Goal: Information Seeking & Learning: Learn about a topic

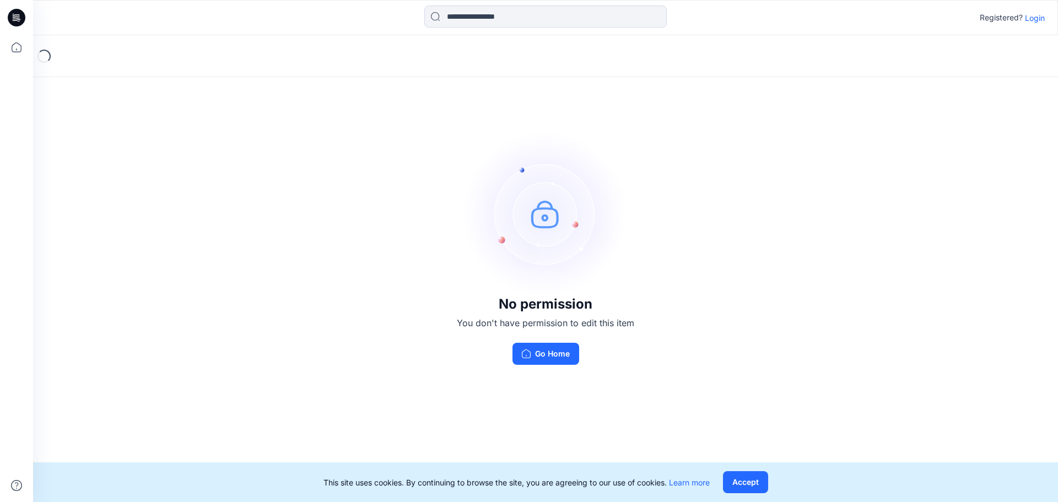
click at [1034, 20] on p "Login" at bounding box center [1035, 18] width 20 height 12
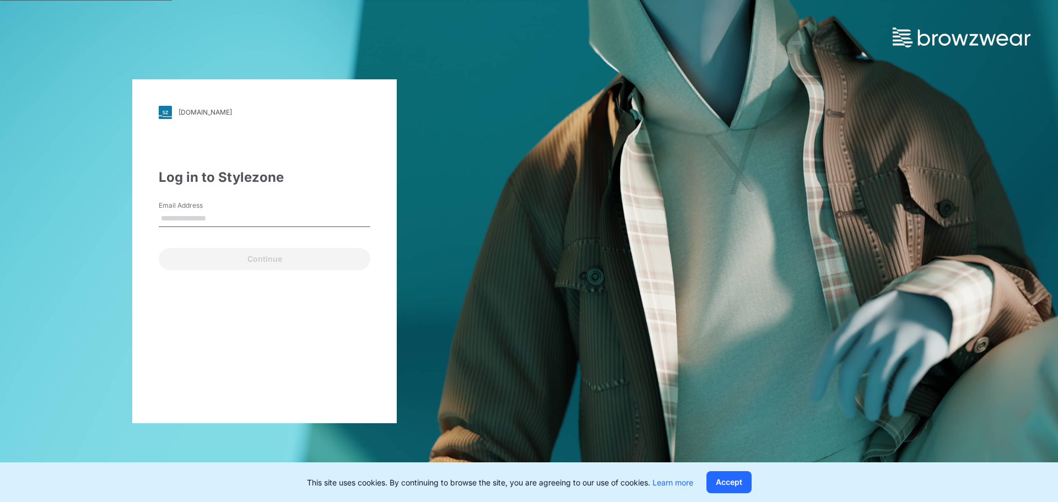
type input "**********"
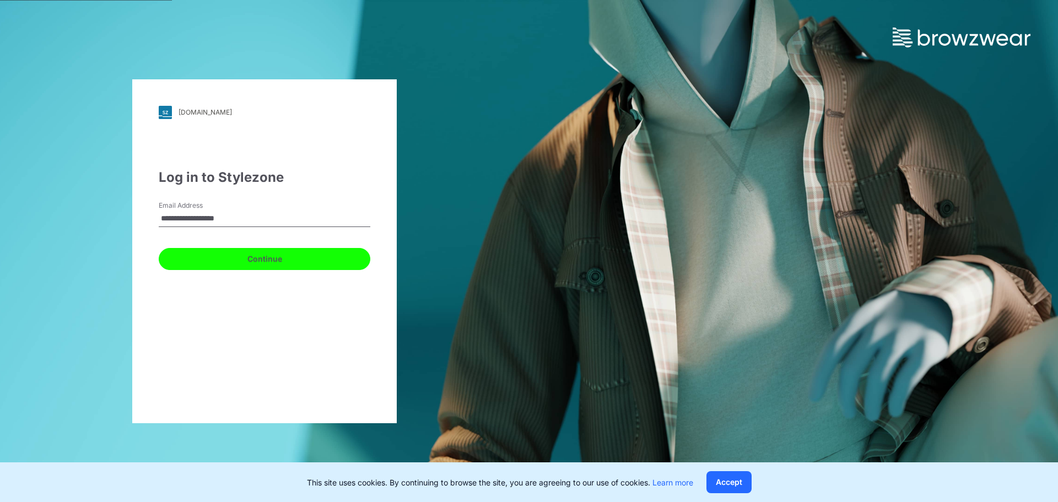
click at [230, 259] on button "Continue" at bounding box center [265, 259] width 212 height 22
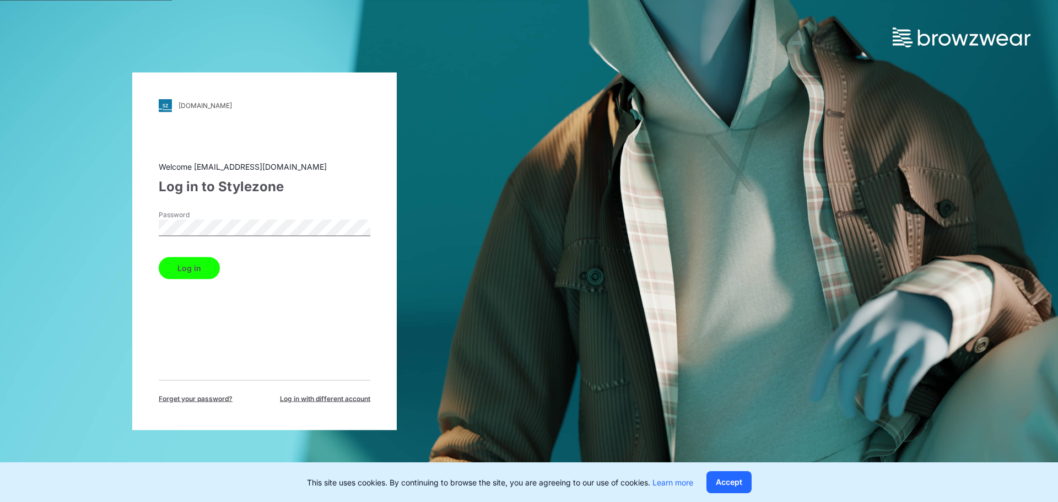
click at [195, 273] on button "Log in" at bounding box center [189, 268] width 61 height 22
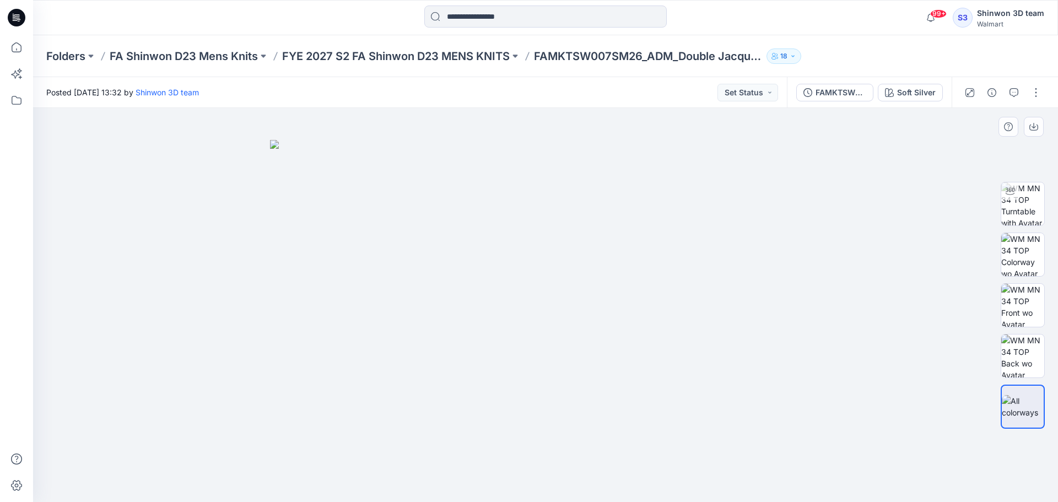
click at [445, 320] on img at bounding box center [545, 321] width 551 height 363
drag, startPoint x: 240, startPoint y: 187, endPoint x: 844, endPoint y: 424, distance: 648.7
click at [843, 424] on div at bounding box center [545, 305] width 1025 height 394
click at [845, 424] on div at bounding box center [545, 305] width 1025 height 394
click at [758, 247] on img at bounding box center [545, 321] width 551 height 363
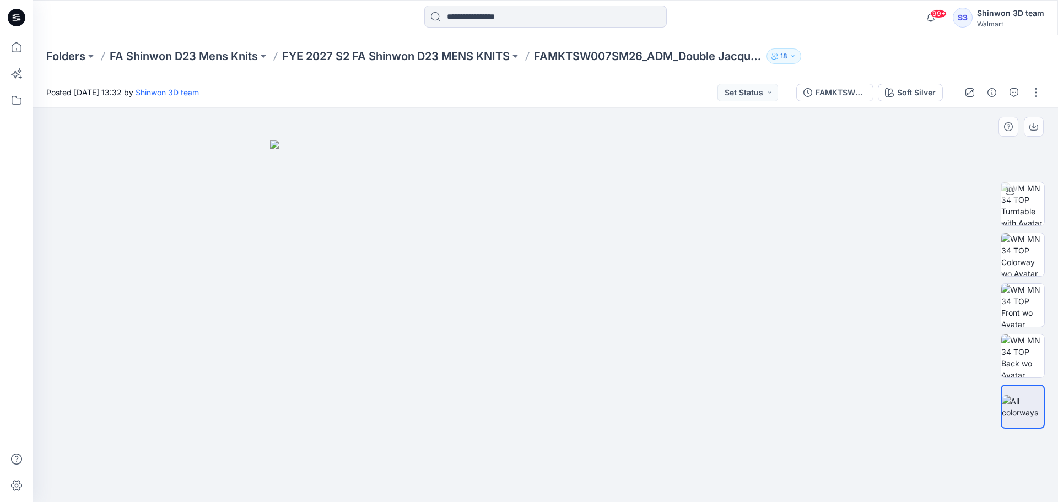
click at [321, 220] on img at bounding box center [545, 321] width 551 height 363
click at [83, 57] on p "Folders" at bounding box center [65, 56] width 39 height 15
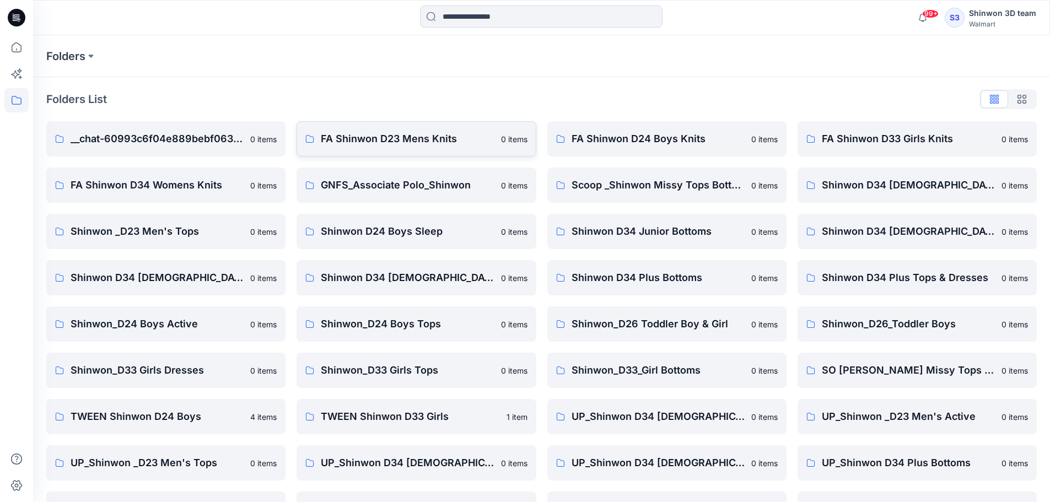
click at [443, 143] on p "FA Shinwon D23 Mens Knits" at bounding box center [407, 138] width 173 height 15
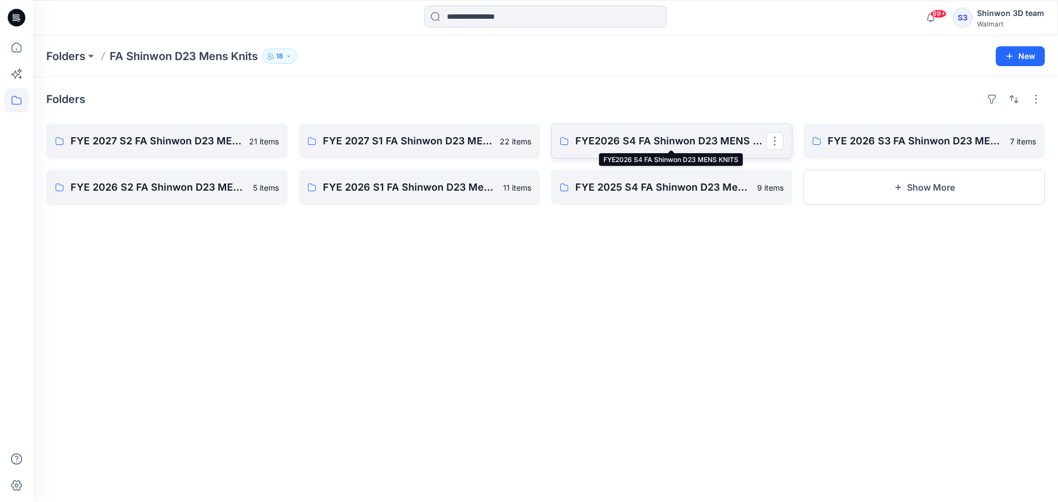
click at [639, 145] on p "FYE2026 S4 FA Shinwon D23 MENS KNITS" at bounding box center [670, 140] width 191 height 15
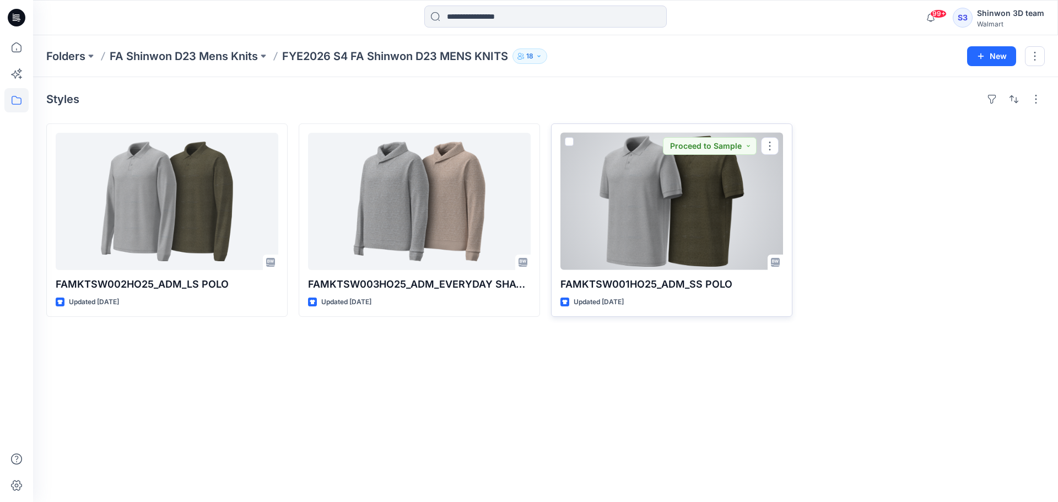
click at [679, 284] on p "FAMKTSW001HO25_ADM_SS POLO" at bounding box center [672, 284] width 223 height 15
click at [687, 235] on div at bounding box center [672, 201] width 223 height 137
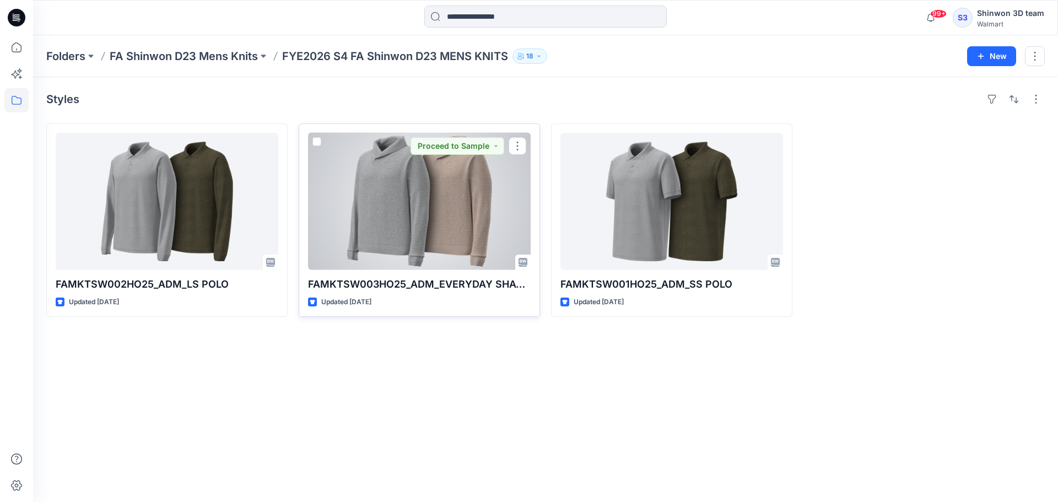
click at [412, 204] on div at bounding box center [419, 201] width 223 height 137
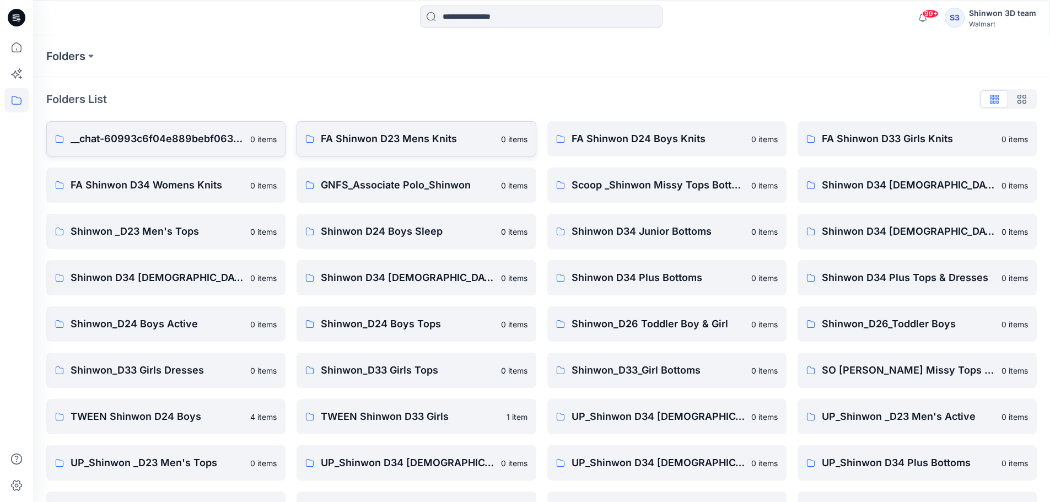
click at [407, 134] on p "FA Shinwon D23 Mens Knits" at bounding box center [407, 138] width 173 height 15
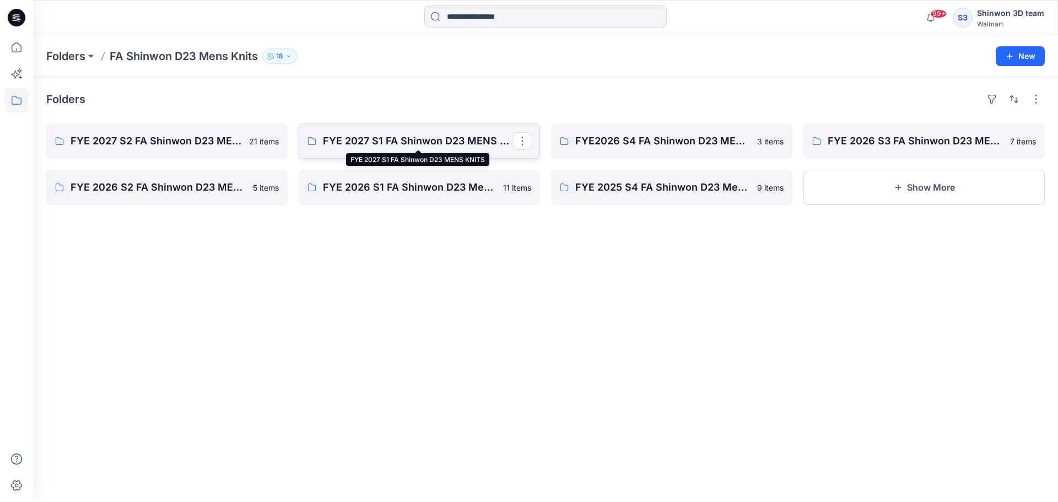
click at [358, 137] on p "FYE 2027 S1 FA Shinwon D23 MENS KNITS" at bounding box center [418, 140] width 191 height 15
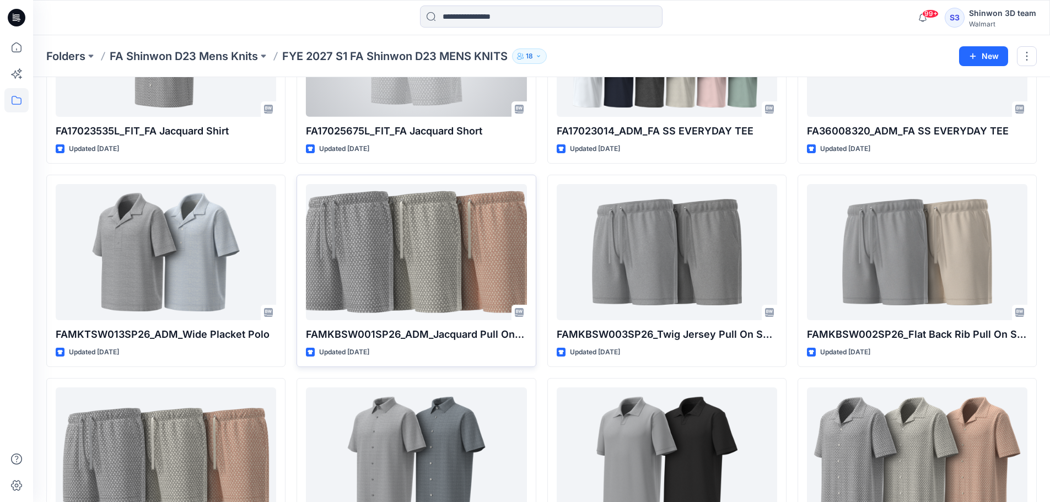
scroll to position [165, 0]
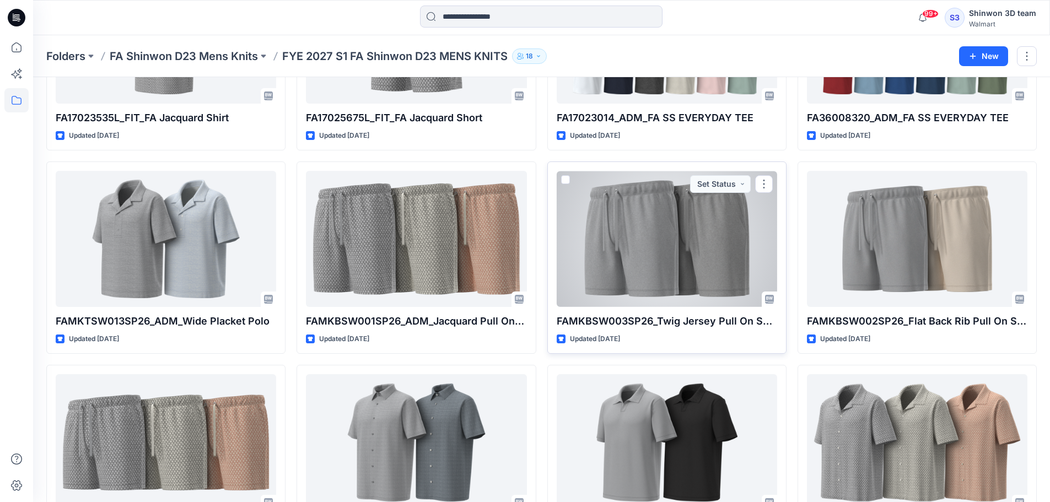
click at [654, 268] on div at bounding box center [667, 239] width 220 height 136
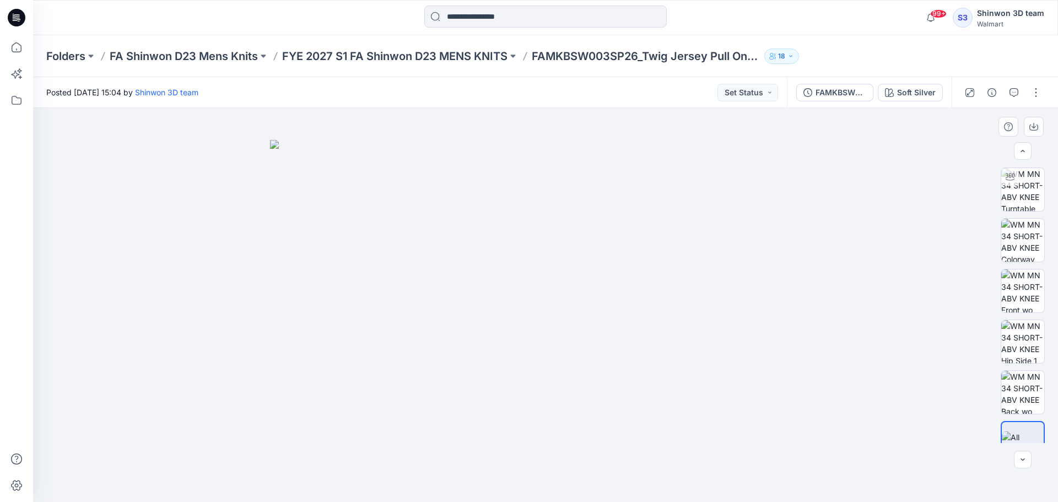
scroll to position [22, 0]
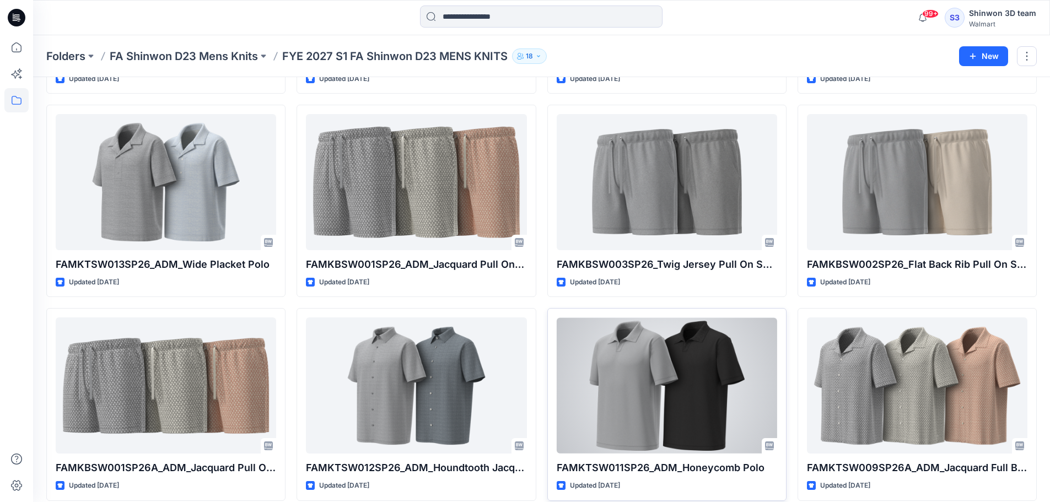
scroll to position [274, 0]
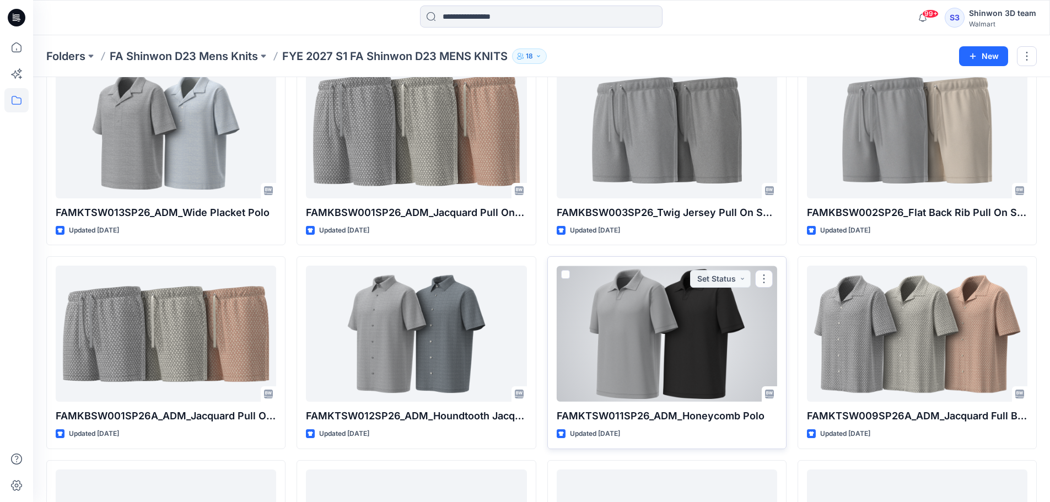
click at [693, 316] on div at bounding box center [667, 334] width 220 height 136
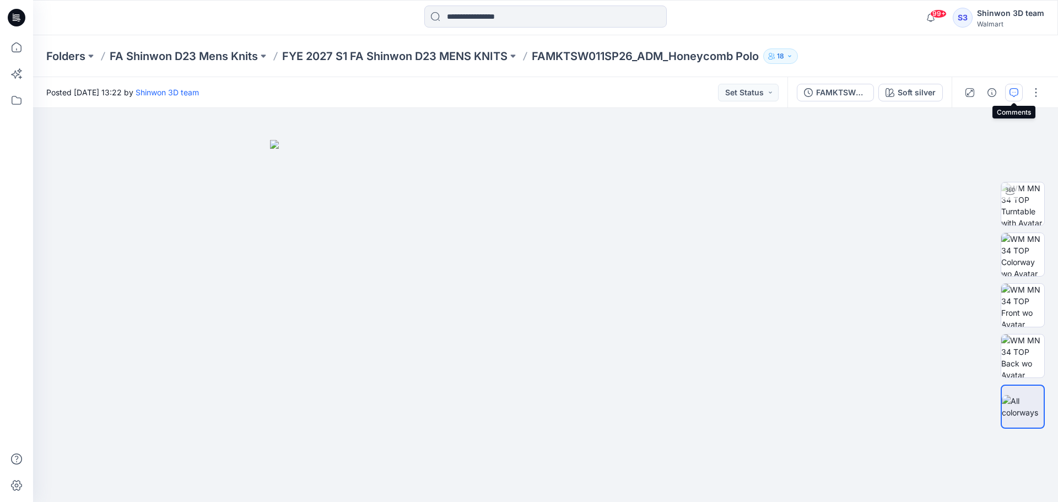
click at [1016, 94] on icon "button" at bounding box center [1014, 92] width 9 height 9
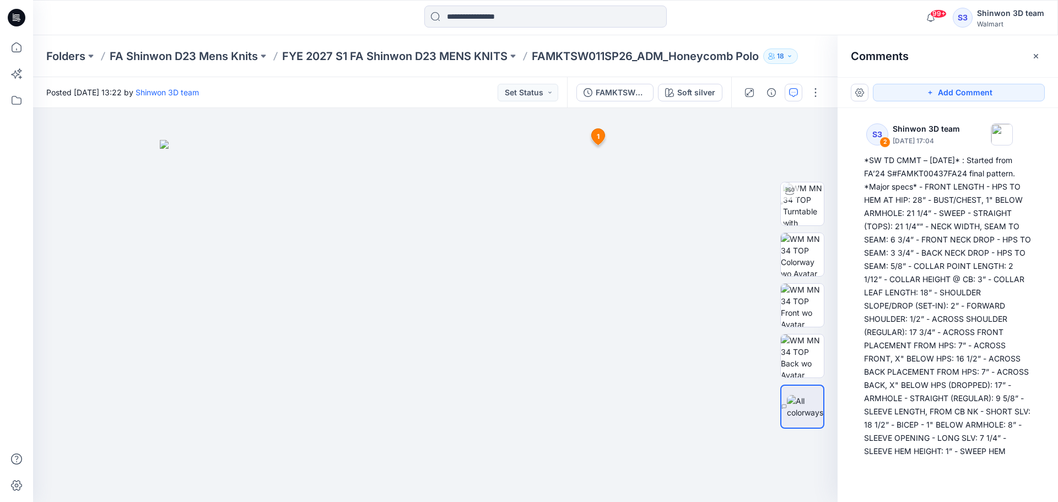
drag, startPoint x: 957, startPoint y: 315, endPoint x: 842, endPoint y: 152, distance: 200.2
click at [842, 152] on div "S3 2 Shinwon 3D team [DATE] 17:04 S3 1 Shinwon 3D team [DATE] 13:40 *3D Comment…" at bounding box center [948, 284] width 220 height 353
click at [178, 144] on img at bounding box center [435, 321] width 551 height 363
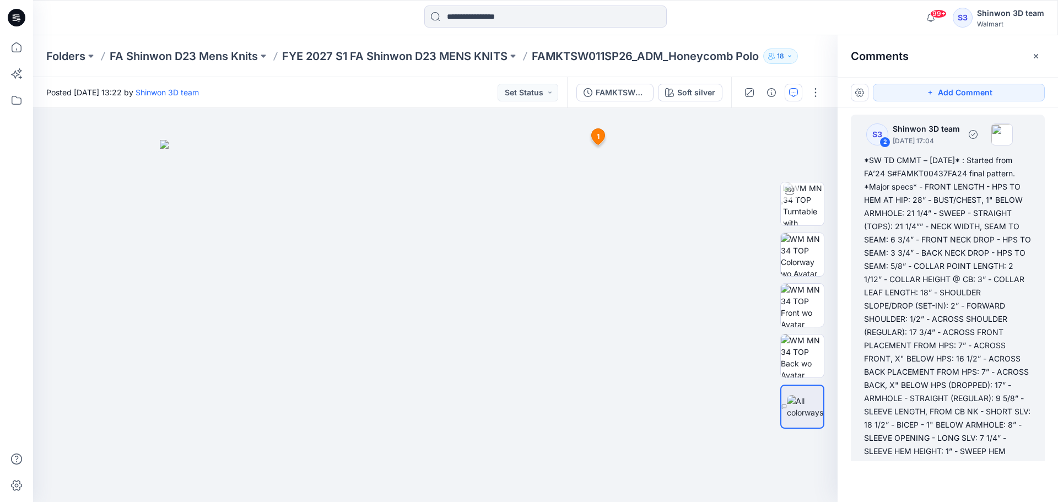
click at [940, 317] on div "*SW TD CMMT – [DATE]* : Started from FA’24 S#FAMKT00437FA24 final pattern. *Maj…" at bounding box center [948, 326] width 168 height 344
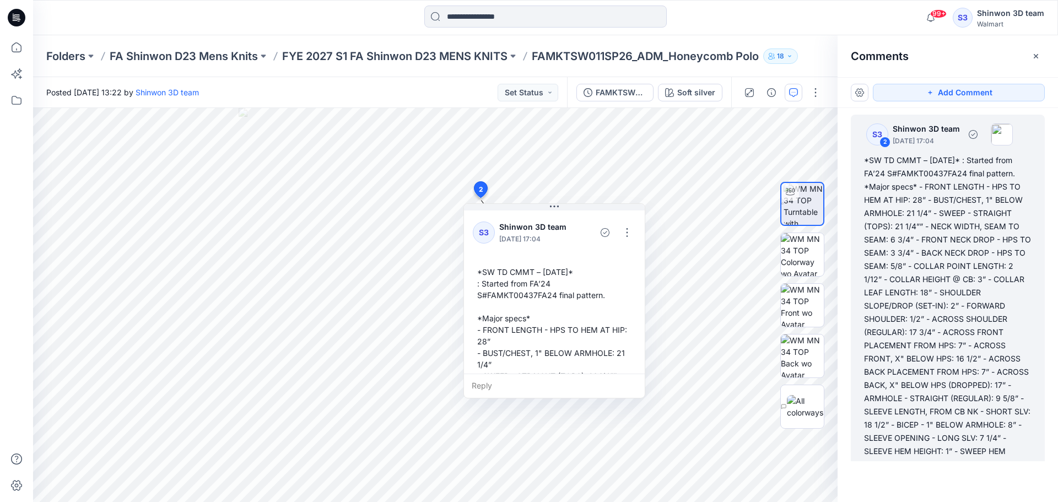
drag, startPoint x: 952, startPoint y: 318, endPoint x: 866, endPoint y: 164, distance: 176.7
click at [866, 164] on div "*SW TD CMMT – [DATE]* : Started from FA’24 S#FAMKT00437FA24 final pattern. *Maj…" at bounding box center [948, 326] width 168 height 344
copy div "*SW TD CMMT – [DATE]* : Started from FA’24 S#FAMKT00437FA24 final pattern. *Maj…"
click at [241, 61] on p "FA Shinwon D23 Mens Knits" at bounding box center [184, 56] width 148 height 15
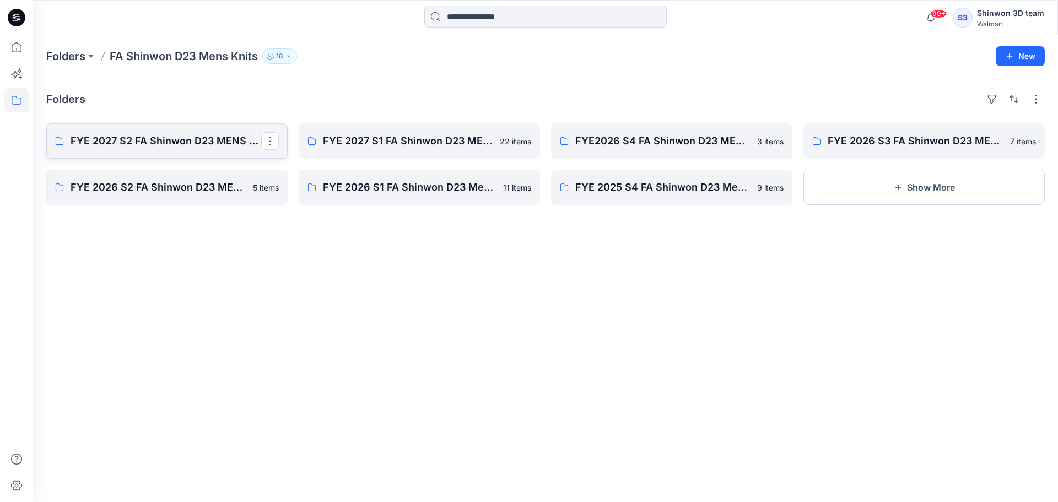
click at [130, 146] on p "FYE 2027 S2 FA Shinwon D23 MENS KNITS" at bounding box center [166, 140] width 191 height 15
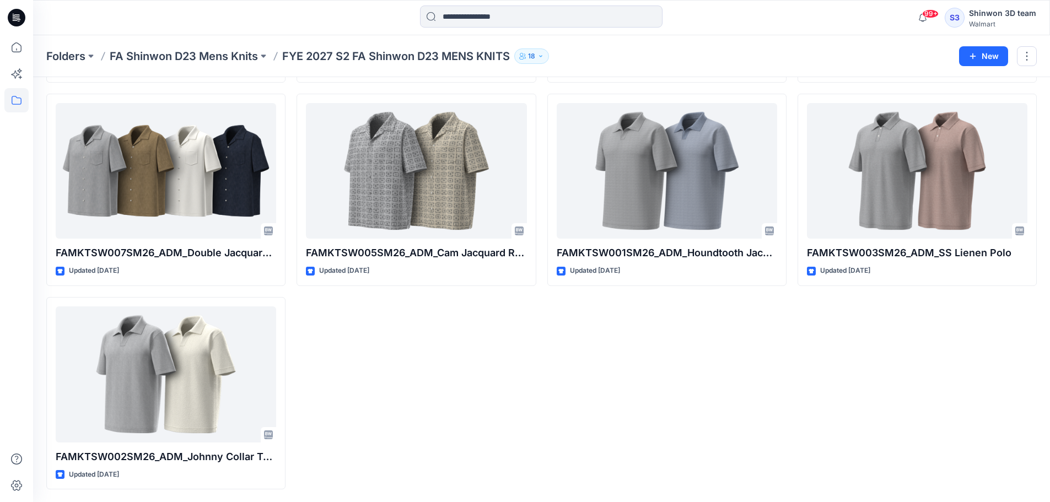
scroll to position [844, 0]
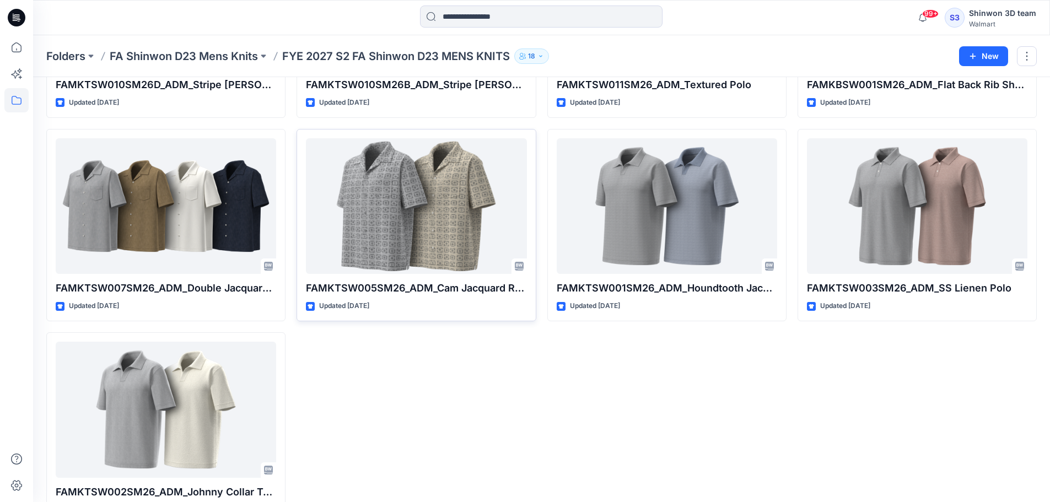
scroll to position [789, 0]
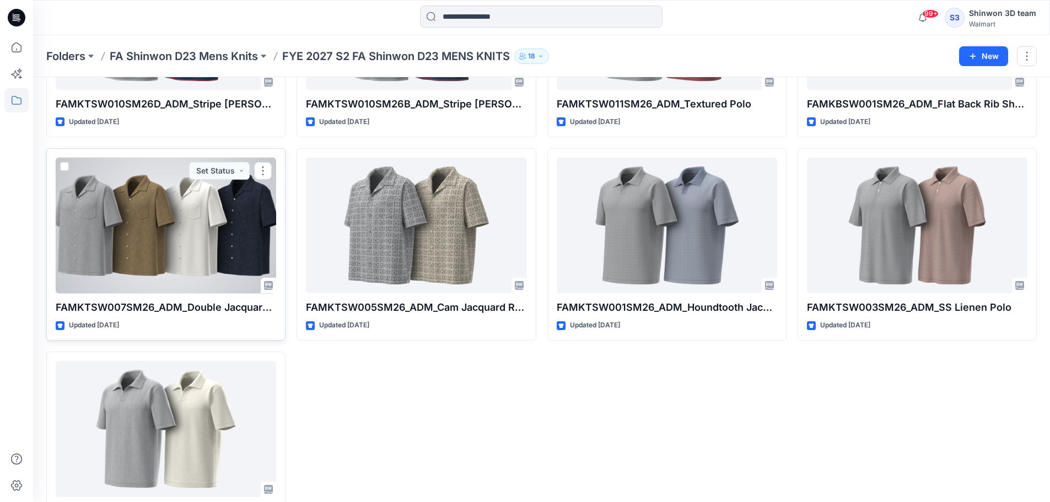
click at [163, 247] on div at bounding box center [166, 226] width 220 height 136
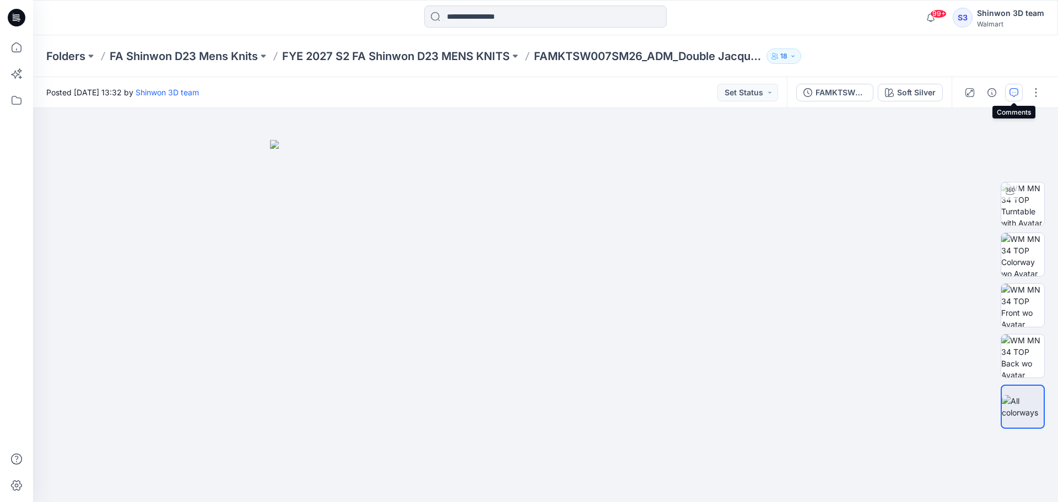
click at [1009, 93] on button "button" at bounding box center [1014, 93] width 18 height 18
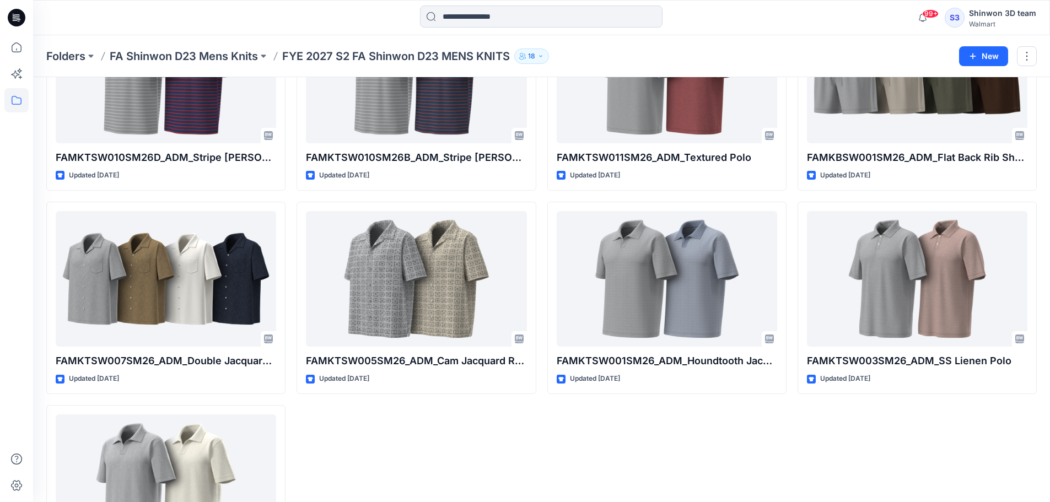
scroll to position [734, 0]
